Goal: Information Seeking & Learning: Learn about a topic

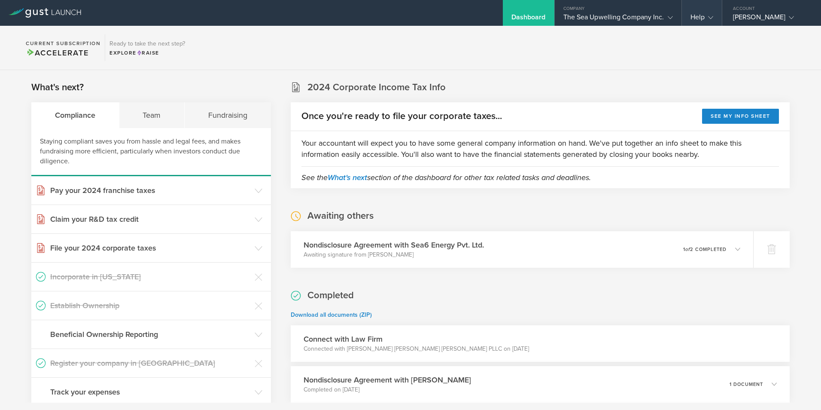
click at [697, 15] on div "Help" at bounding box center [701, 19] width 23 height 13
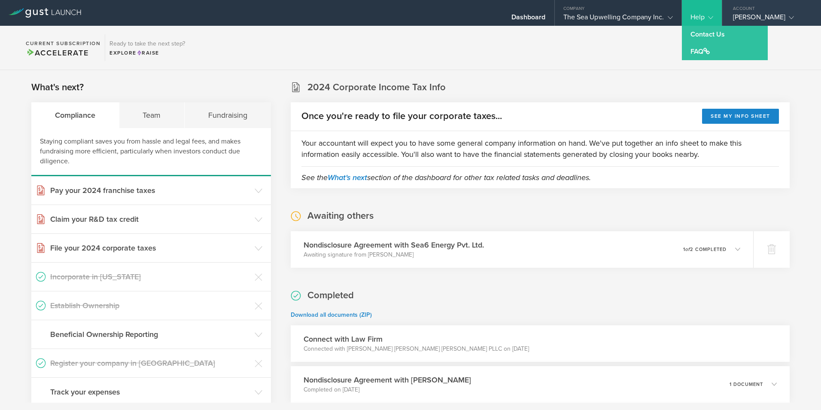
click at [760, 15] on div "Philip Kithil" at bounding box center [769, 19] width 73 height 13
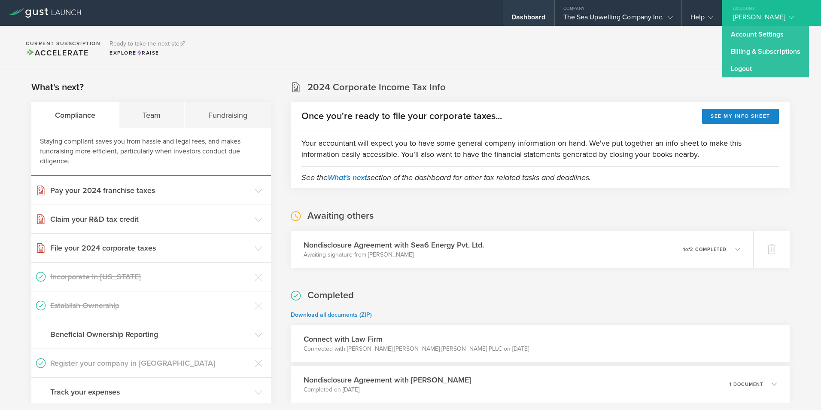
click at [519, 15] on div "Dashboard" at bounding box center [528, 19] width 34 height 13
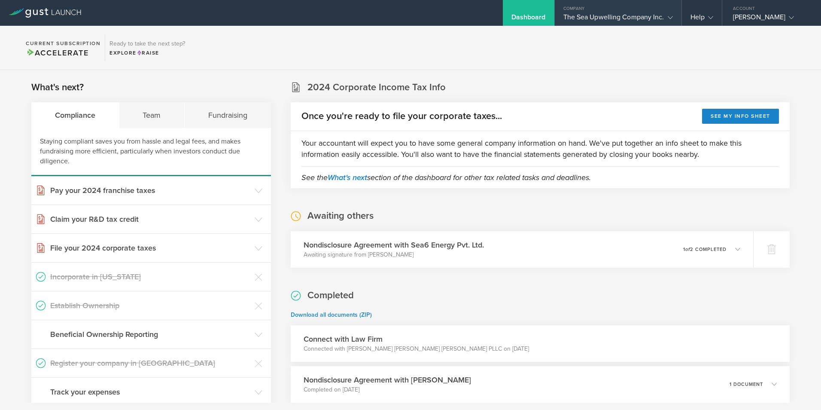
click at [595, 14] on div "The Sea Upwelling Company Inc." at bounding box center [617, 19] width 109 height 13
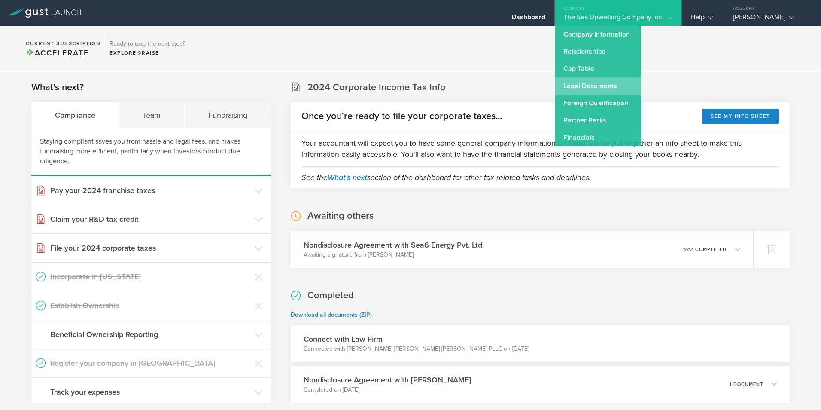
click at [575, 86] on link "Legal Documents" at bounding box center [598, 85] width 86 height 17
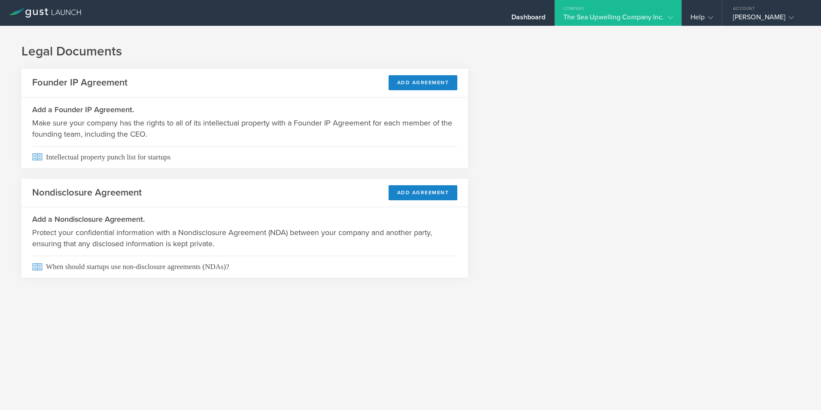
click at [601, 18] on div "The Sea Upwelling Company Inc." at bounding box center [617, 19] width 109 height 13
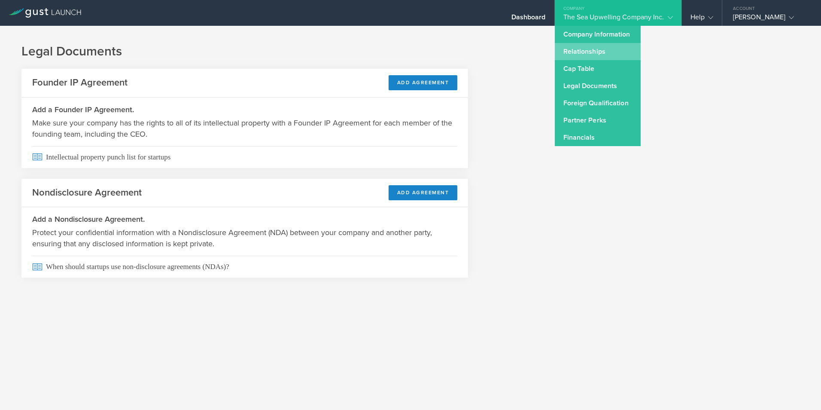
click at [589, 49] on link "Relationships" at bounding box center [598, 51] width 86 height 17
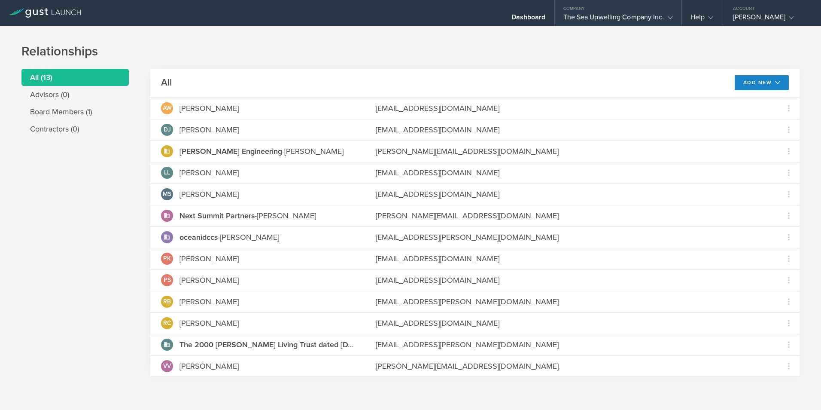
click at [617, 14] on div "The Sea Upwelling Company Inc." at bounding box center [617, 19] width 109 height 13
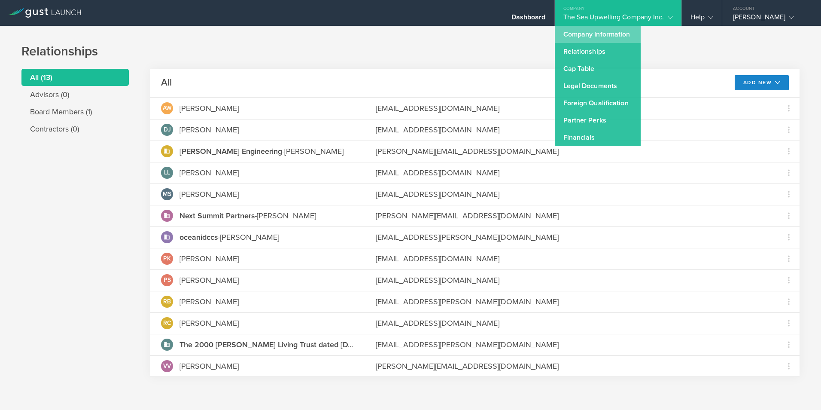
click at [592, 35] on link "Company Information" at bounding box center [598, 34] width 86 height 17
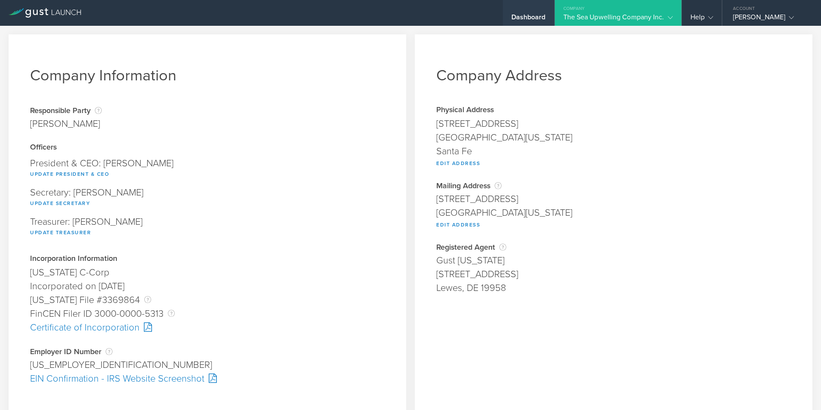
click at [525, 15] on div "Dashboard" at bounding box center [528, 19] width 34 height 13
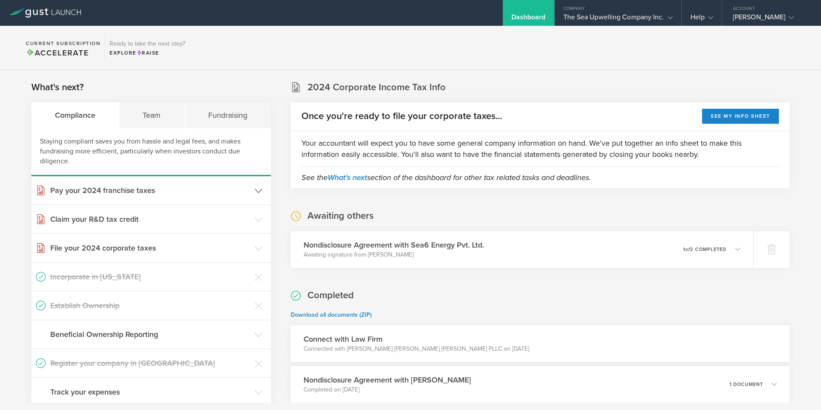
click at [132, 190] on h3 "Pay your 2024 franchise taxes" at bounding box center [150, 190] width 200 height 11
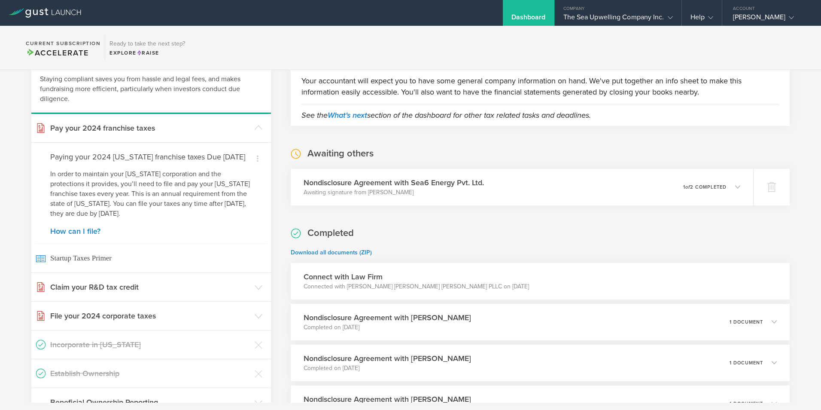
scroll to position [129, 0]
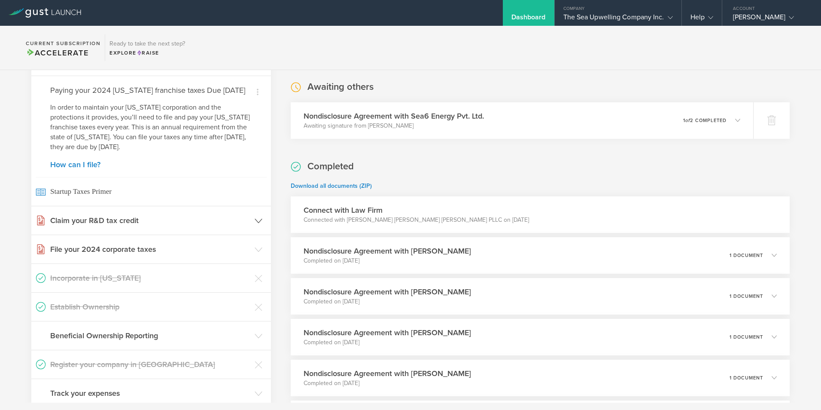
click at [93, 226] on h3 "Claim your R&D tax credit" at bounding box center [150, 220] width 200 height 11
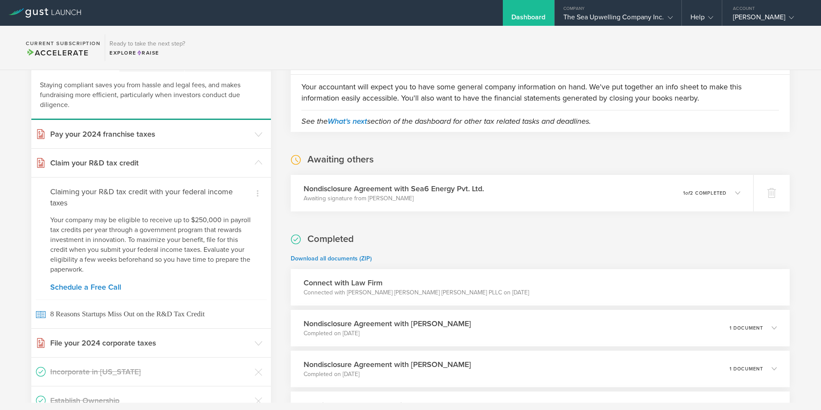
scroll to position [0, 0]
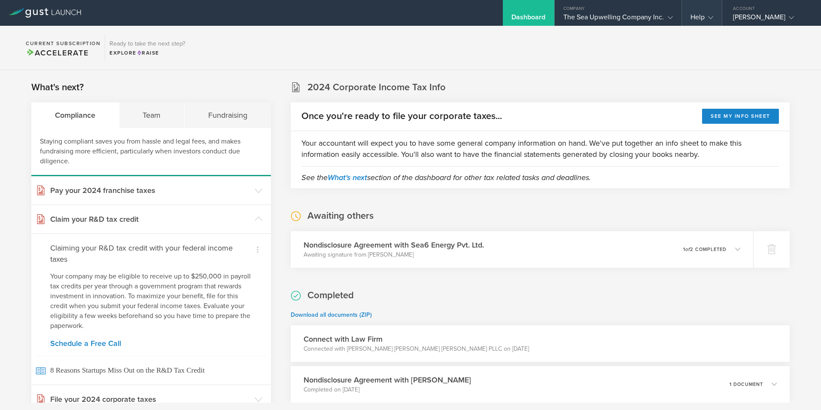
click at [698, 15] on div "Help" at bounding box center [701, 19] width 23 height 13
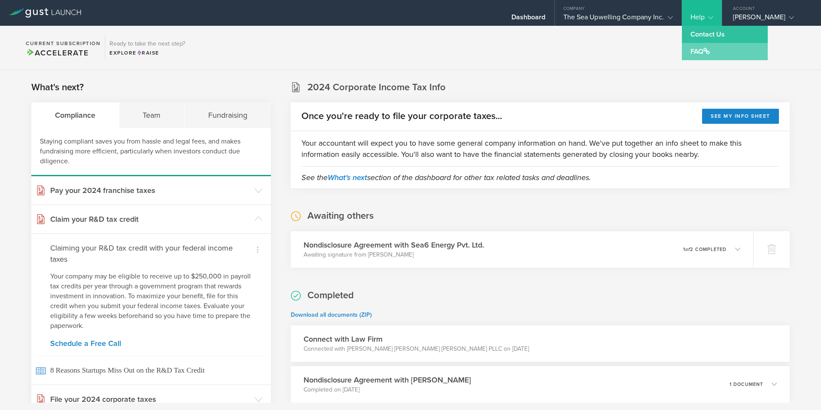
click at [695, 48] on link "FAQ" at bounding box center [725, 51] width 86 height 17
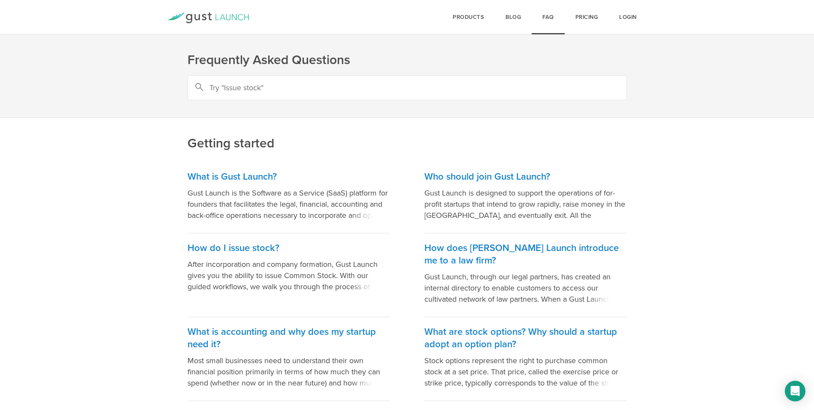
click at [501, 88] on input "text" at bounding box center [408, 87] width 440 height 25
type input "SAFE"
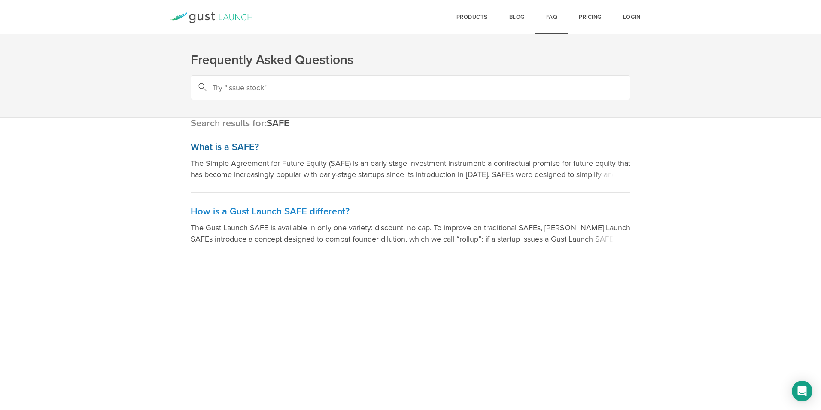
click at [544, 173] on p "The Simple Agreement for Future Equity (SAFE) is an early stage investment inst…" at bounding box center [411, 169] width 440 height 22
click at [270, 209] on h3 "How is a Gust Launch SAFE different?" at bounding box center [411, 211] width 440 height 12
click at [281, 91] on input "text" at bounding box center [411, 87] width 440 height 25
type input "SAFE or convertible note?"
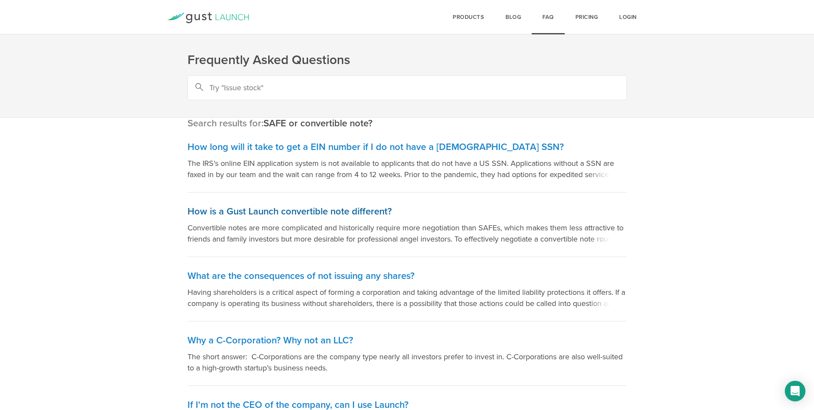
click at [246, 212] on h3 "How is a Gust Launch convertible note different?" at bounding box center [408, 211] width 440 height 12
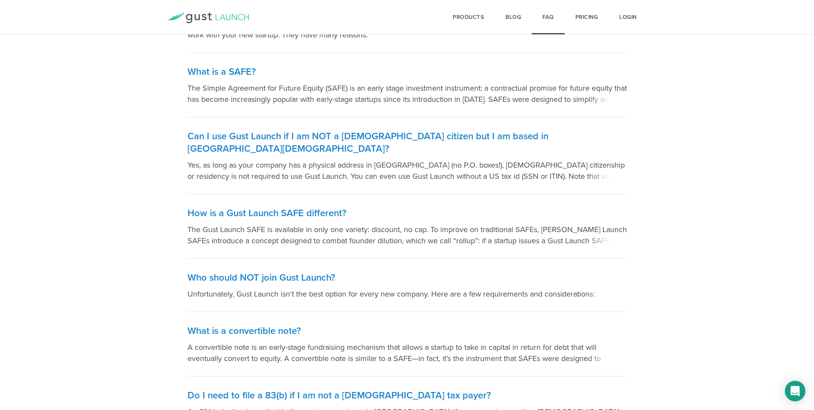
scroll to position [472, 0]
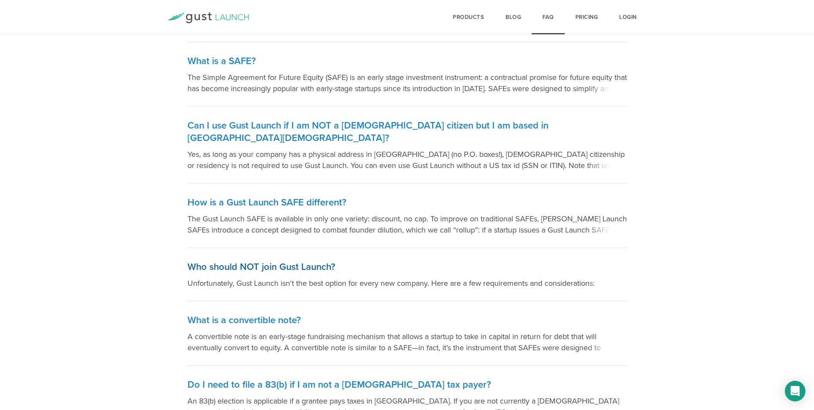
click at [305, 261] on h3 "Who should NOT join Gust Launch?" at bounding box center [408, 267] width 440 height 12
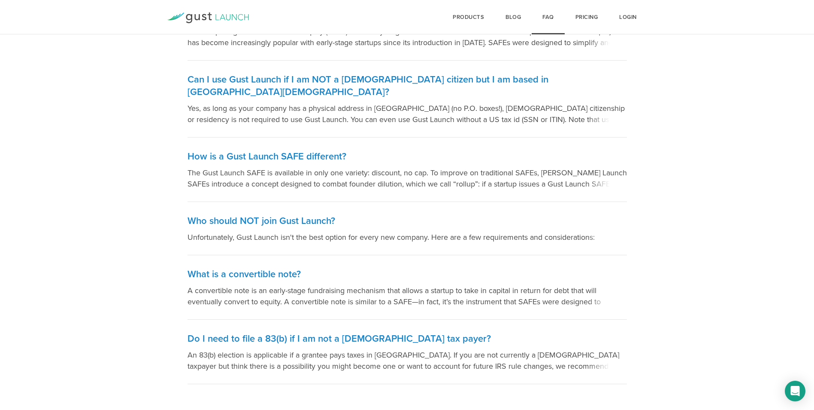
scroll to position [519, 0]
click at [320, 332] on h3 "Do I need to file a 83(b) if I am not a [DEMOGRAPHIC_DATA] tax payer?" at bounding box center [408, 338] width 440 height 12
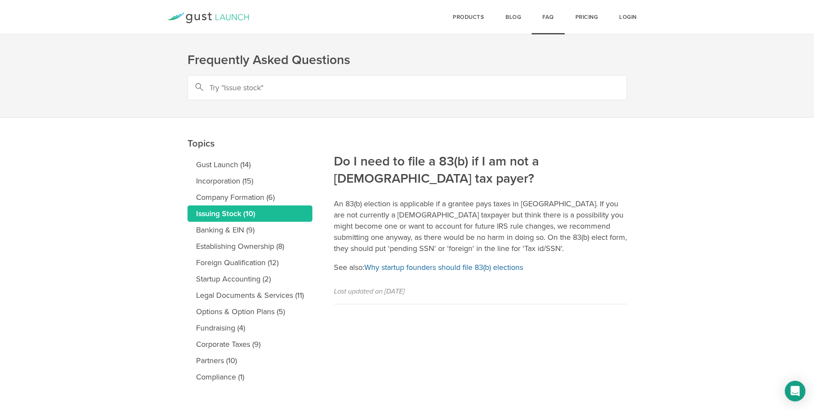
click at [449, 262] on link "Why startup founders should file 83(b) elections" at bounding box center [443, 266] width 159 height 9
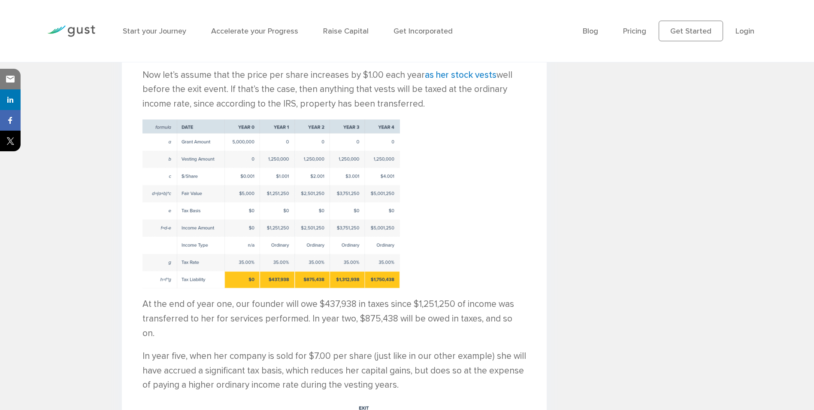
scroll to position [2023, 0]
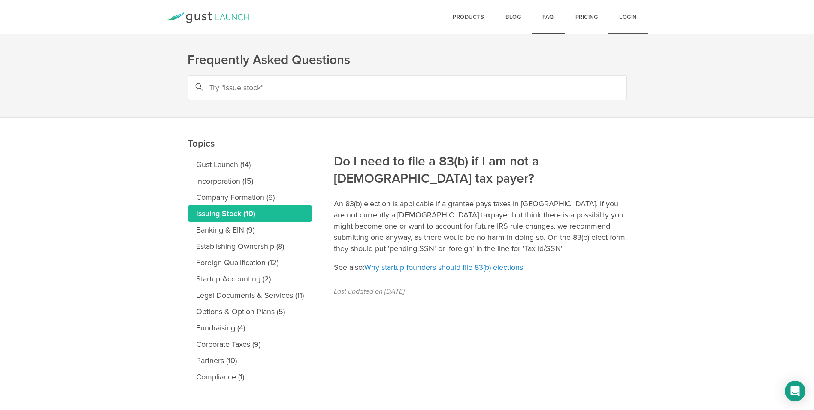
click at [634, 15] on link "Login" at bounding box center [628, 17] width 39 height 34
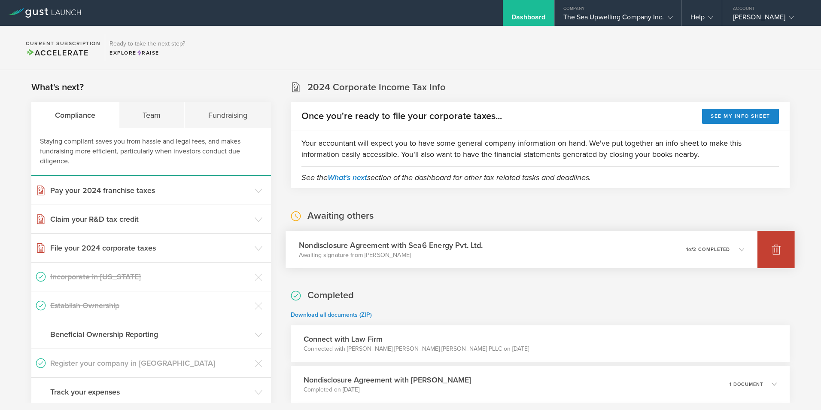
click at [771, 249] on icon at bounding box center [775, 250] width 9 height 8
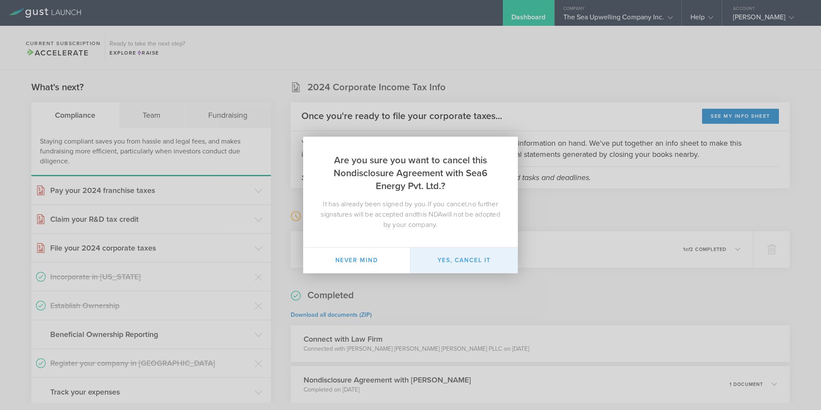
click at [480, 258] on button "Yes, cancel it" at bounding box center [463, 260] width 107 height 26
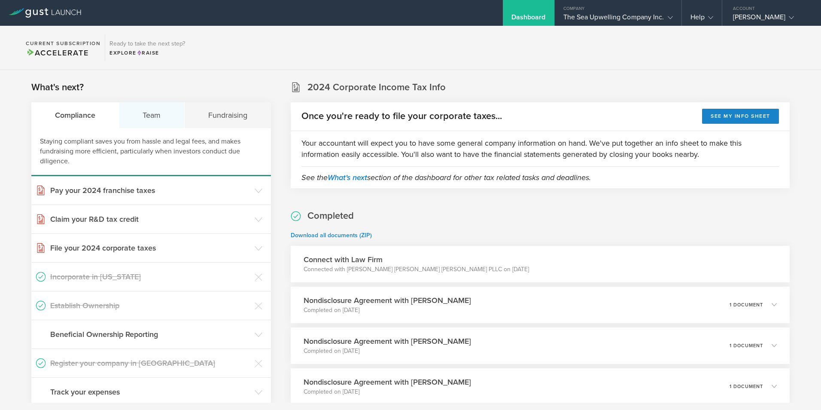
click at [154, 115] on div "Team" at bounding box center [152, 115] width 66 height 26
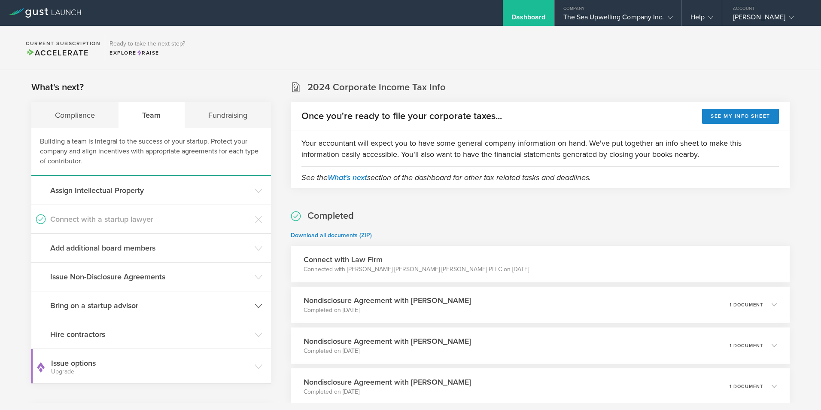
click at [104, 305] on h3 "Bring on a startup advisor" at bounding box center [150, 305] width 200 height 11
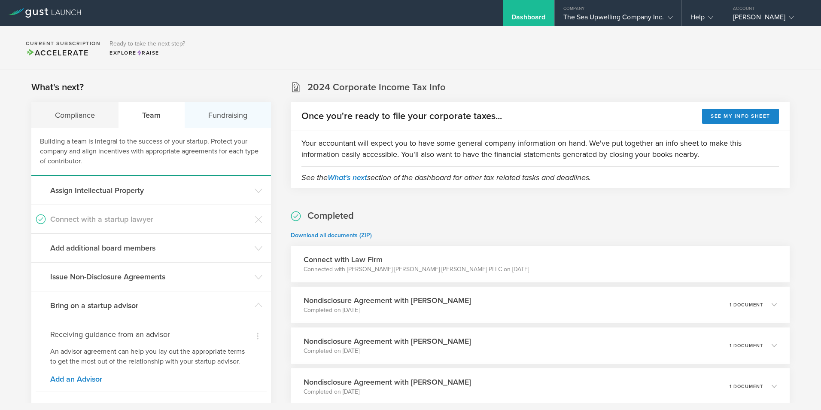
click at [228, 114] on div "Fundraising" at bounding box center [228, 115] width 86 height 26
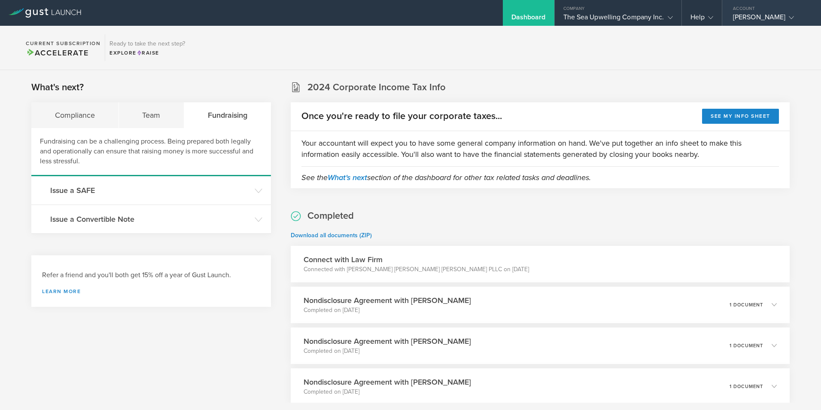
click at [764, 16] on div "[PERSON_NAME]" at bounding box center [769, 19] width 73 height 13
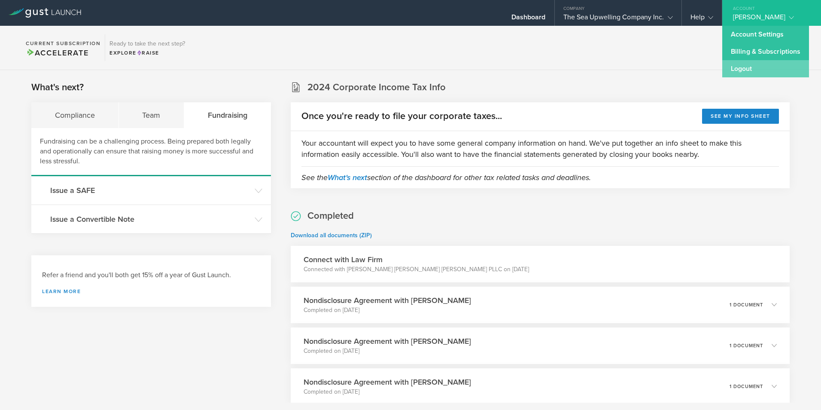
click at [736, 69] on link "Logout" at bounding box center [765, 68] width 87 height 17
